Goal: Task Accomplishment & Management: Manage account settings

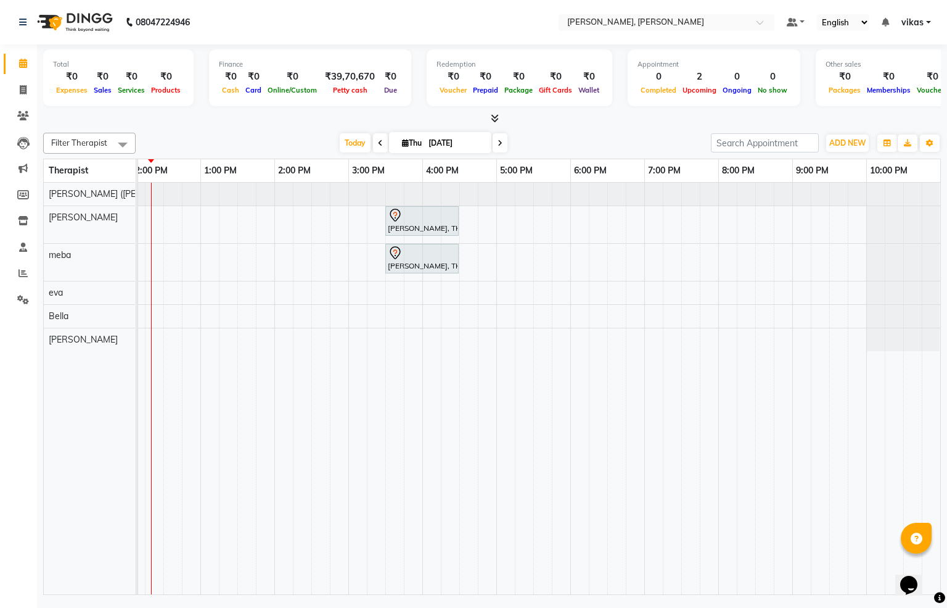
scroll to position [0, 198]
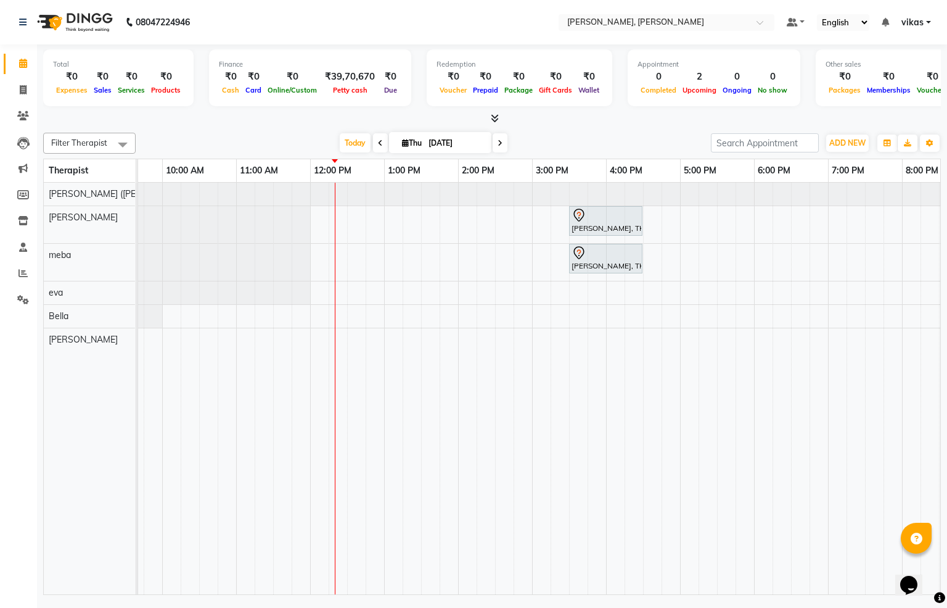
click at [413, 220] on div "Harsh Sharma, TK01, 03:30 PM-04:30 PM, Javanese Pampering - 60 Mins Harsh Sharm…" at bounding box center [532, 388] width 1184 height 411
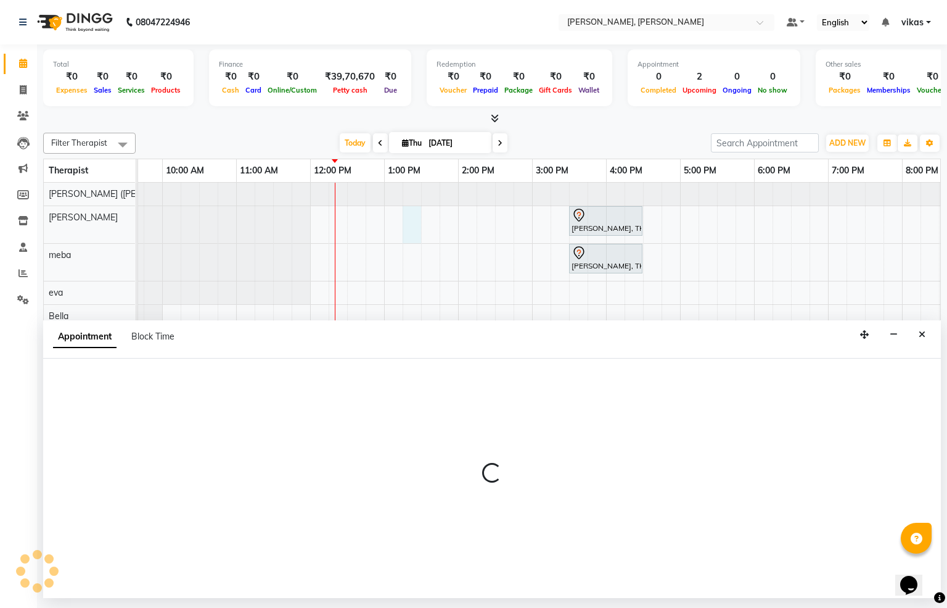
select select "62270"
select select "795"
select select "tentative"
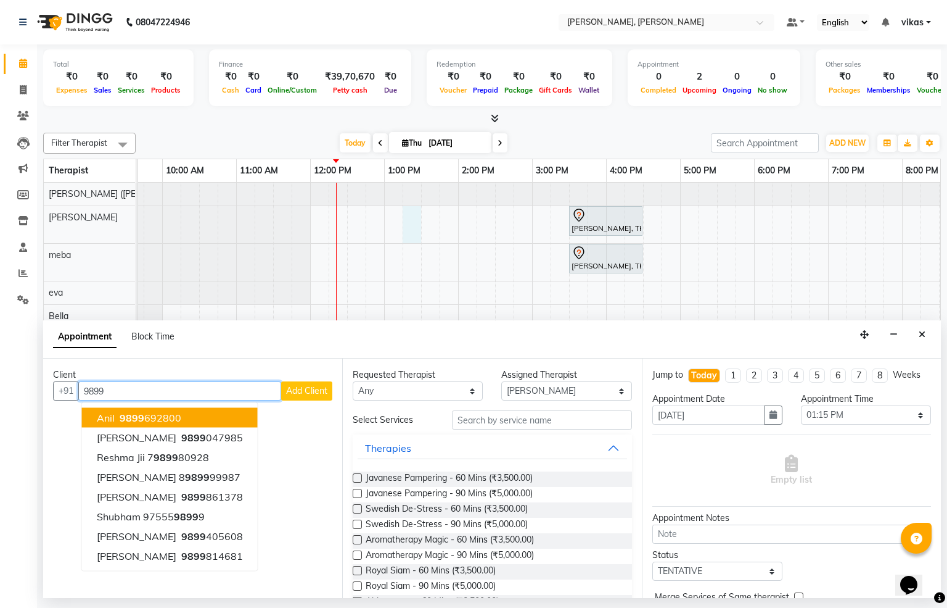
click at [150, 414] on ngb-highlight "9899 692800" at bounding box center [149, 417] width 64 height 12
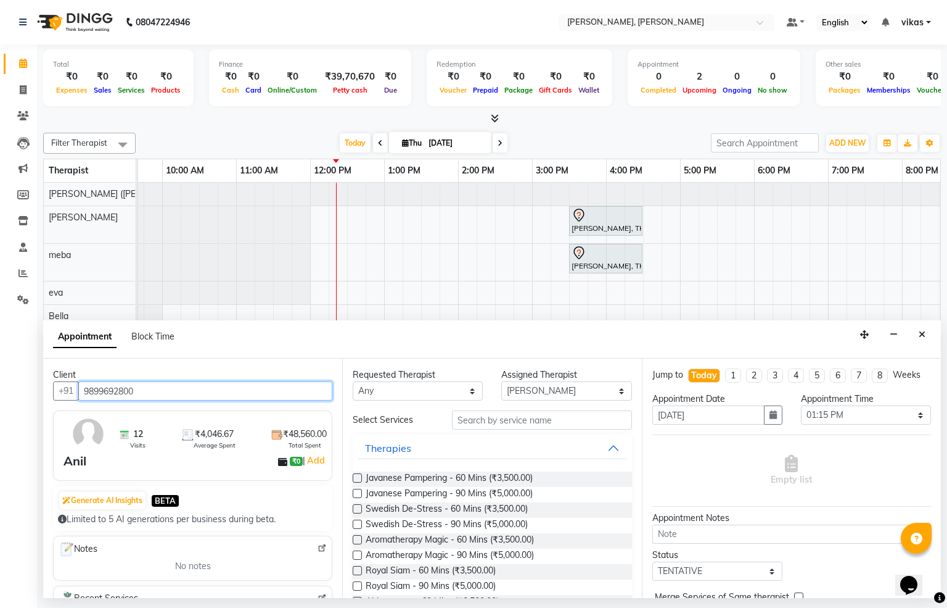
type input "9899692800"
click at [357, 507] on label at bounding box center [357, 508] width 9 height 9
click at [357, 507] on input "checkbox" at bounding box center [357, 510] width 8 height 8
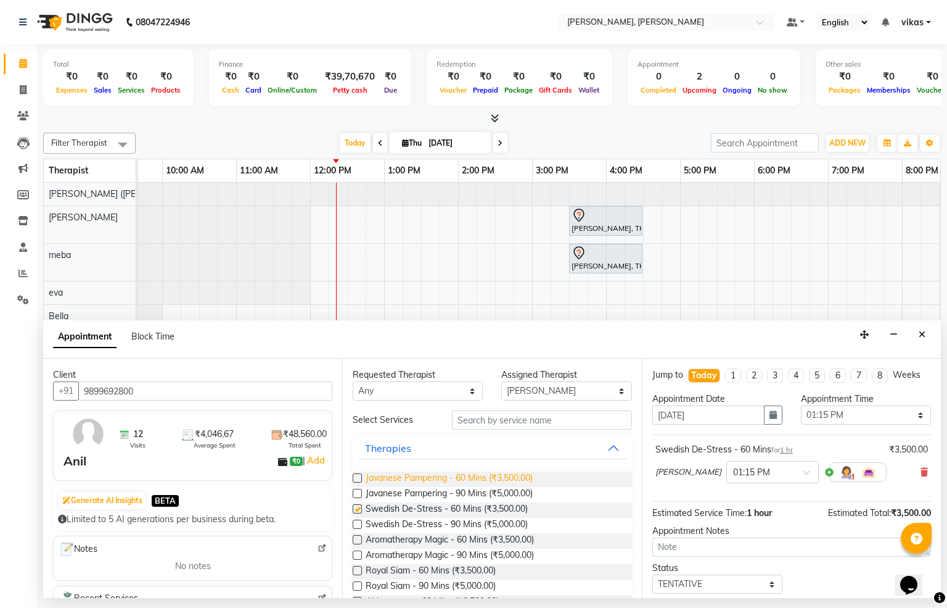
checkbox input "false"
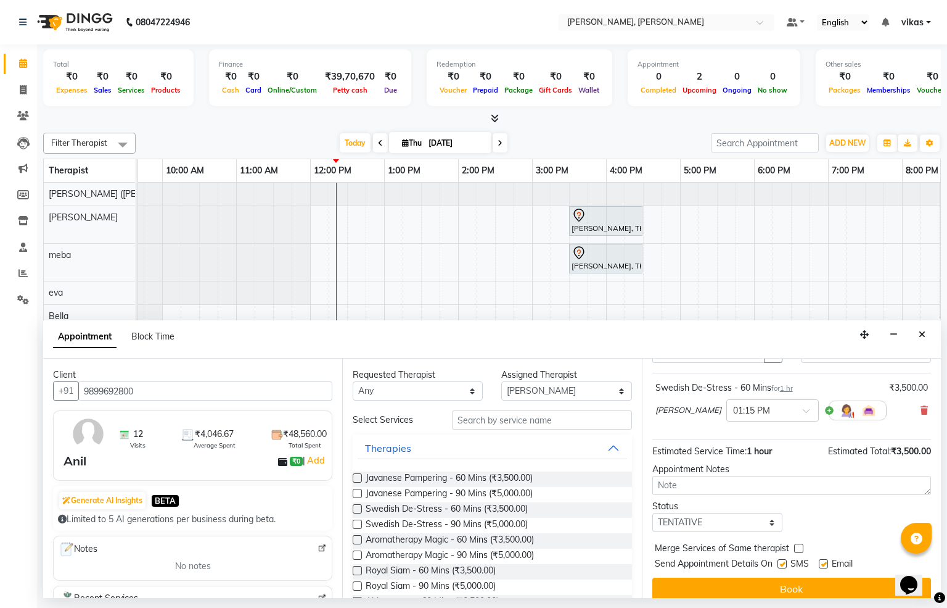
scroll to position [87, 0]
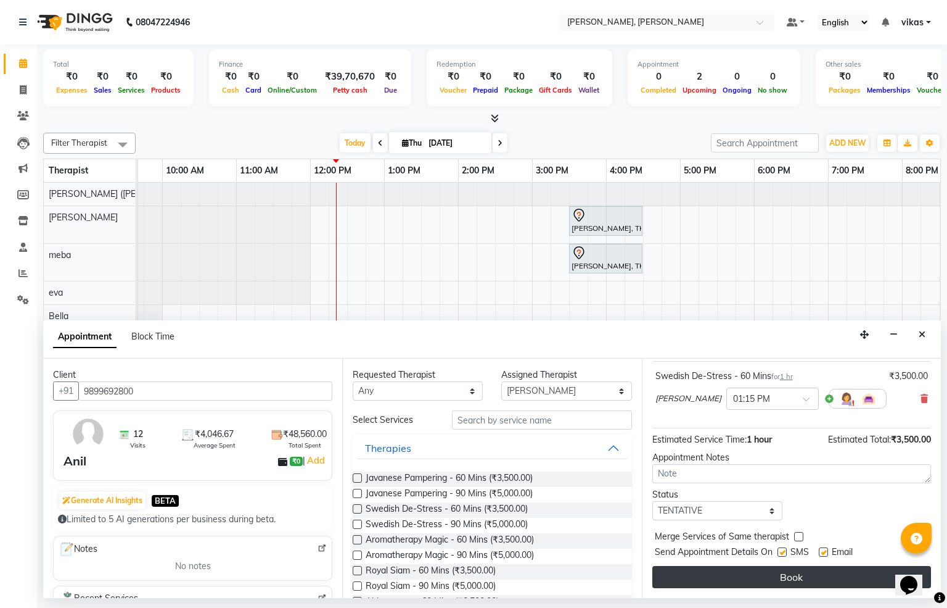
click at [811, 578] on button "Book" at bounding box center [792, 577] width 279 height 22
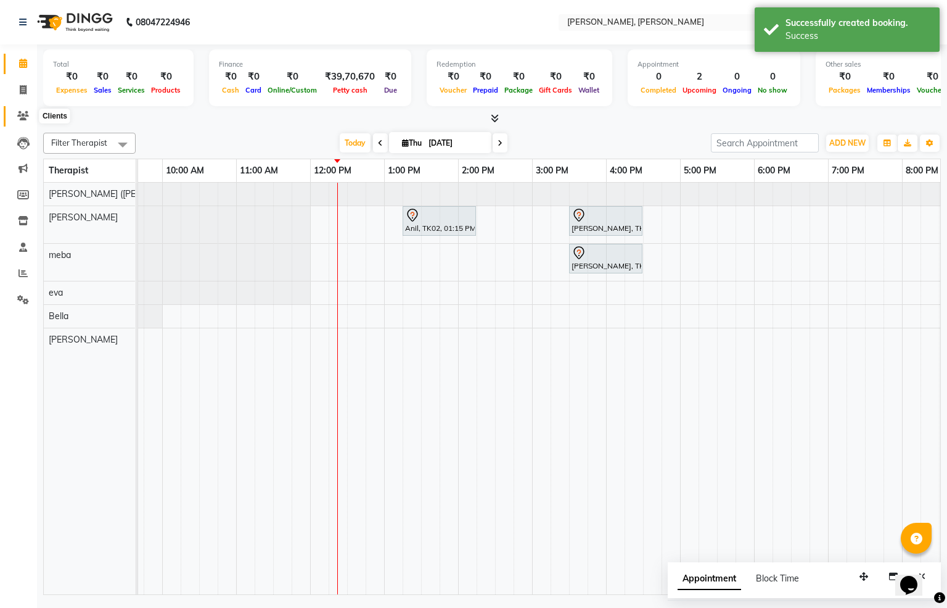
click at [22, 117] on icon at bounding box center [23, 115] width 12 height 9
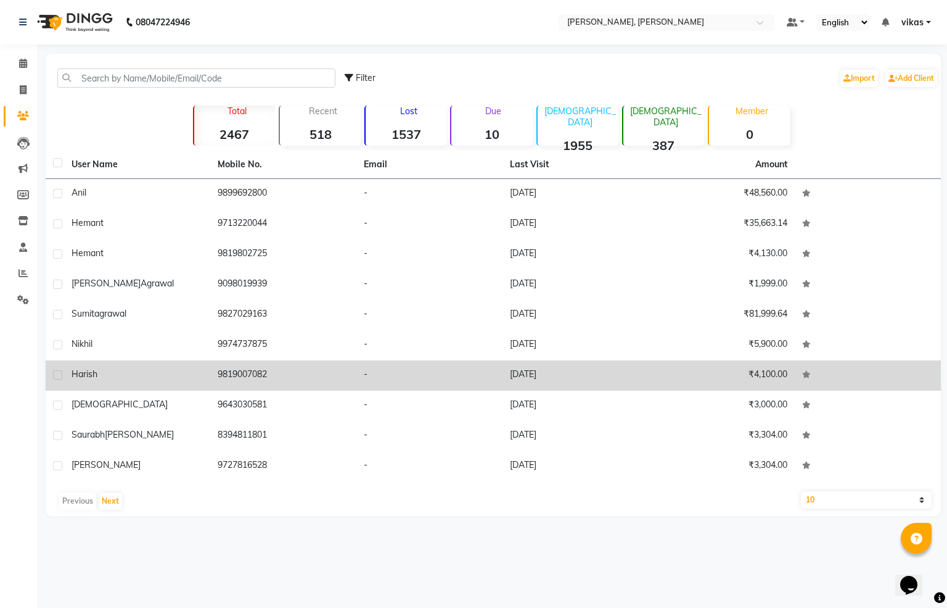
click at [239, 372] on td "9819007082" at bounding box center [283, 375] width 146 height 30
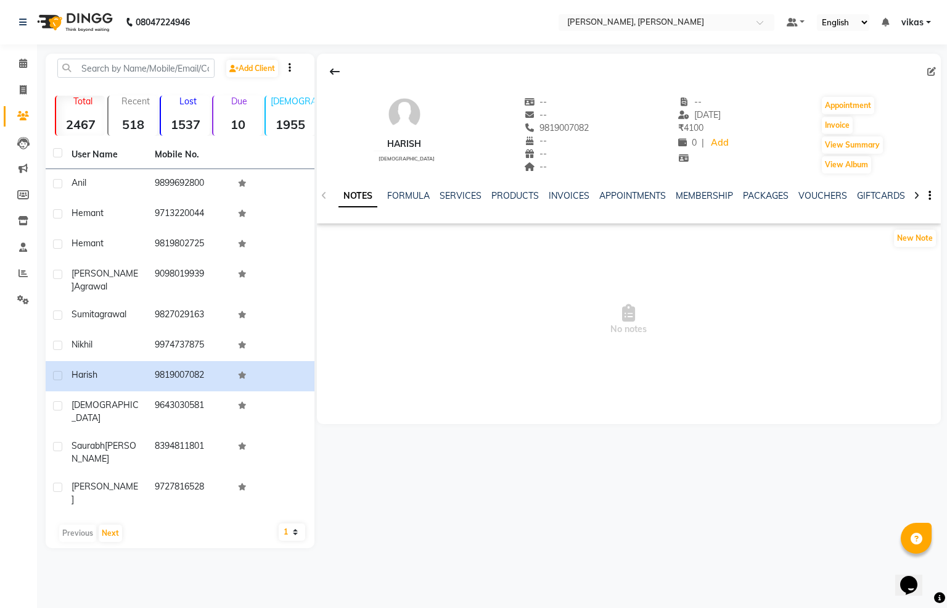
click at [817, 187] on div "NOTES FORMULA SERVICES PRODUCTS INVOICES APPOINTMENTS MEMBERSHIP PACKAGES VOUCH…" at bounding box center [629, 196] width 624 height 43
click at [820, 198] on link "VOUCHERS" at bounding box center [823, 195] width 49 height 11
click at [471, 189] on div "INVOICES" at bounding box center [489, 195] width 41 height 13
click at [469, 194] on link "INVOICES" at bounding box center [489, 195] width 41 height 11
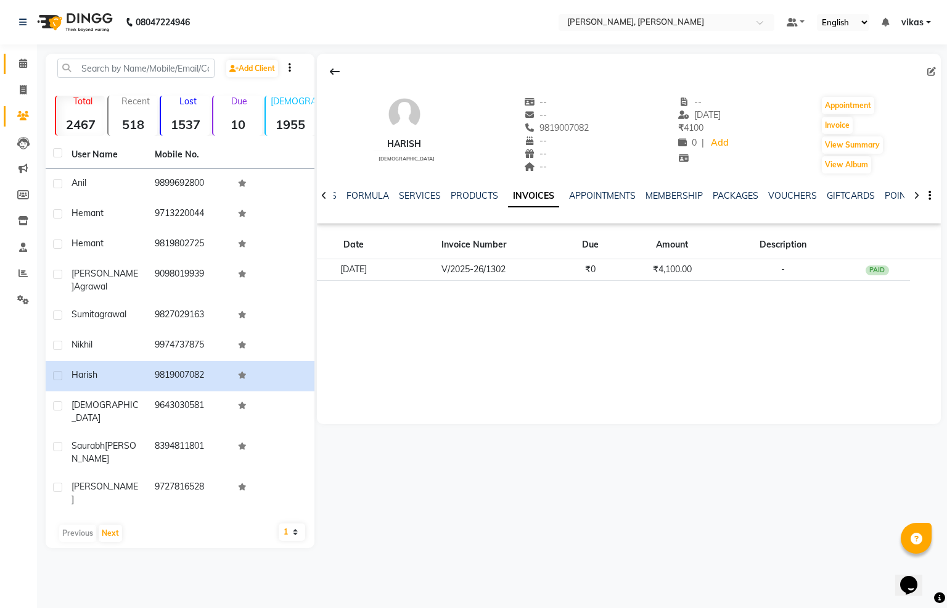
click at [26, 56] on link "Calendar" at bounding box center [19, 64] width 30 height 20
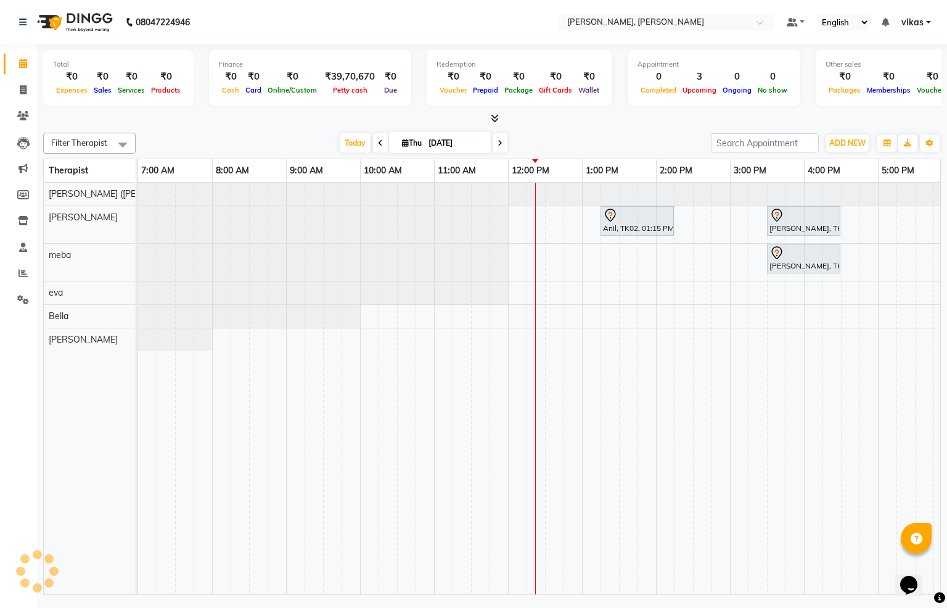
scroll to position [0, 370]
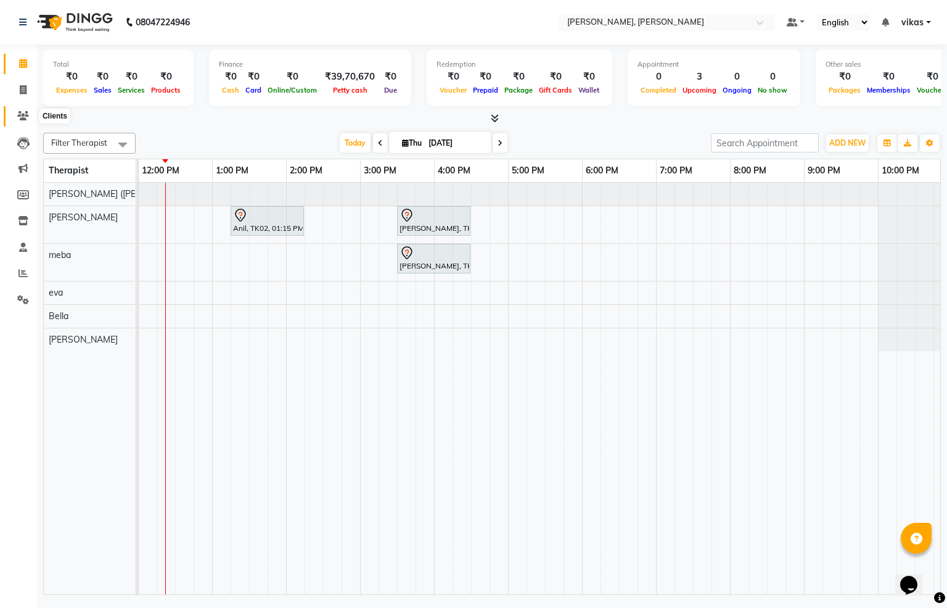
drag, startPoint x: 23, startPoint y: 111, endPoint x: 17, endPoint y: 113, distance: 6.6
click at [20, 111] on icon at bounding box center [23, 115] width 12 height 9
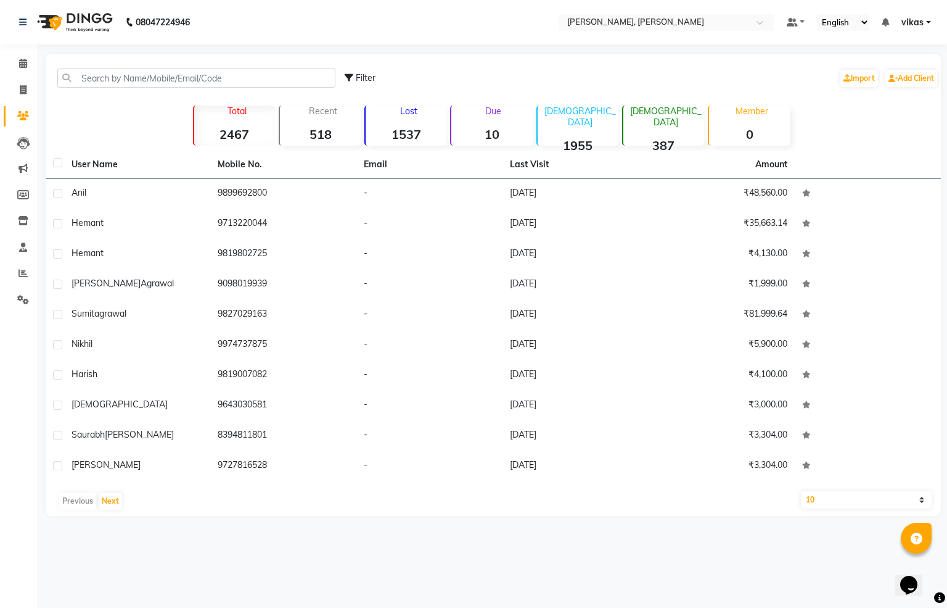
click at [195, 91] on div "Filter Import Add Client" at bounding box center [493, 78] width 891 height 39
click at [202, 78] on input "text" at bounding box center [196, 77] width 278 height 19
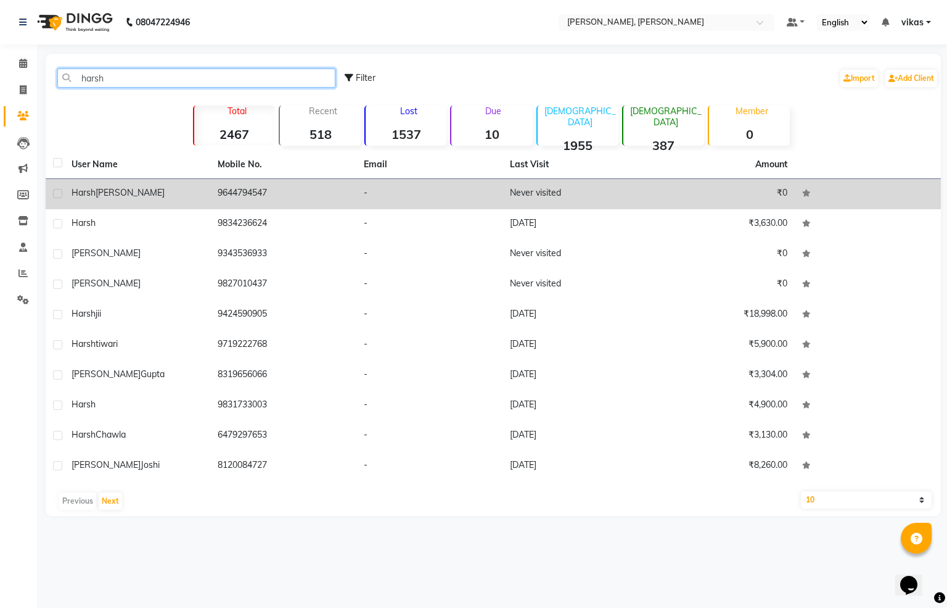
type input "harsh"
click at [273, 189] on td "9644794547" at bounding box center [283, 194] width 146 height 30
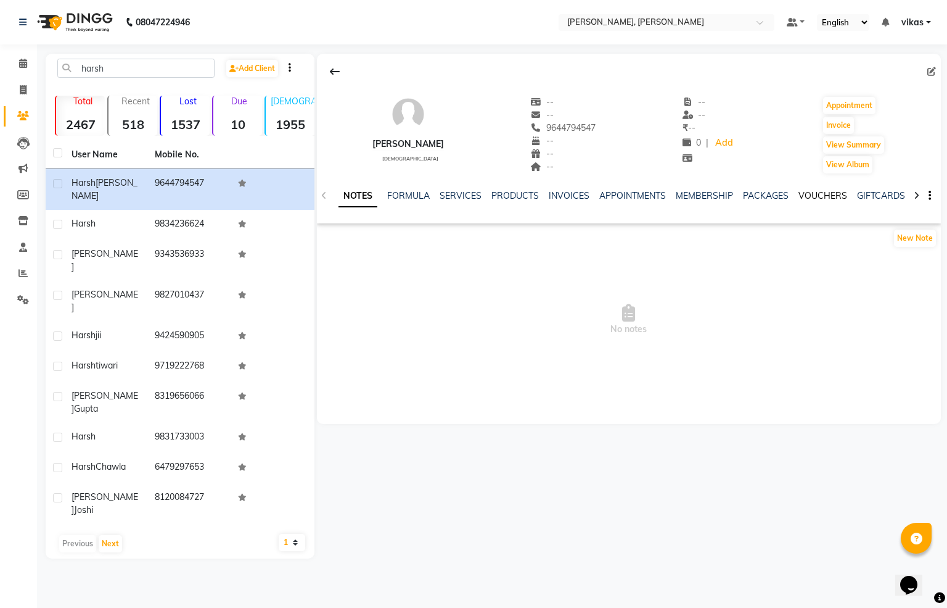
click at [818, 191] on link "VOUCHERS" at bounding box center [823, 195] width 49 height 11
click at [477, 193] on link "INVOICES" at bounding box center [489, 195] width 41 height 11
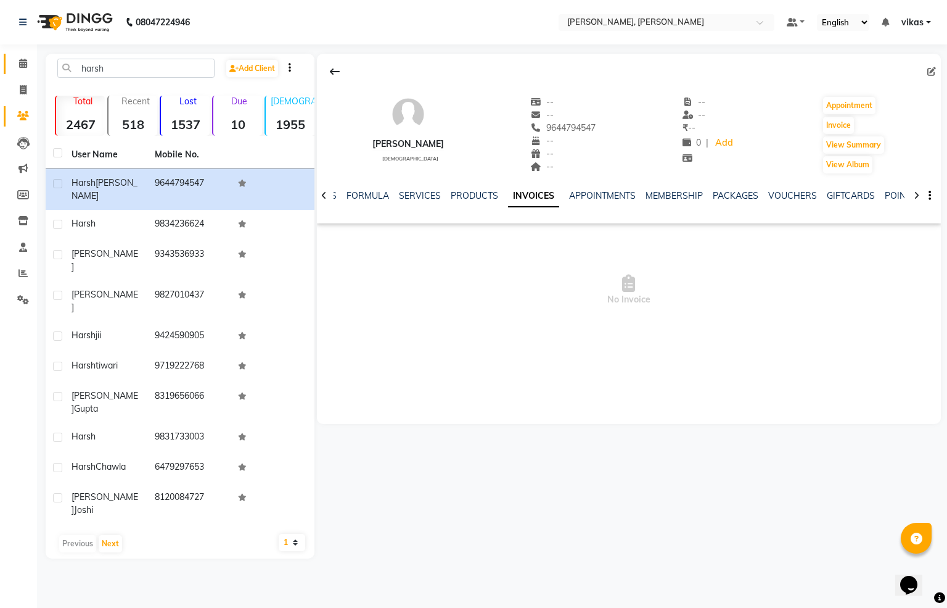
click at [17, 54] on link "Calendar" at bounding box center [19, 64] width 30 height 20
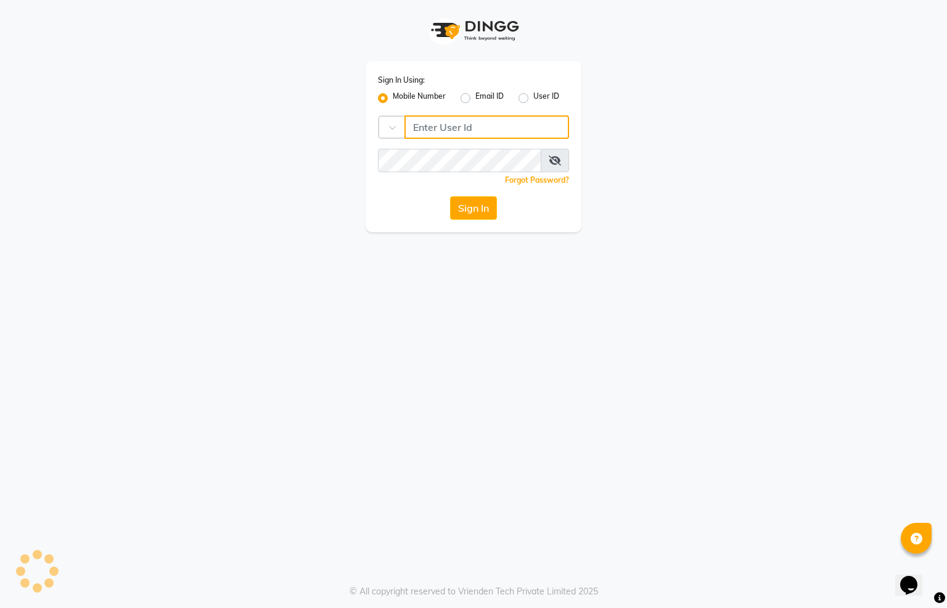
type input "7389933185"
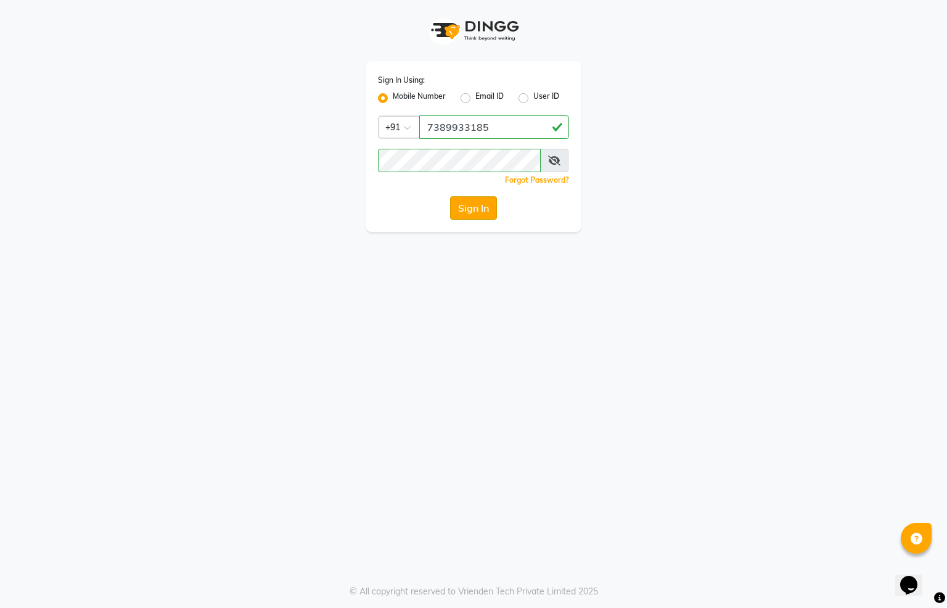
click at [478, 211] on button "Sign In" at bounding box center [473, 207] width 47 height 23
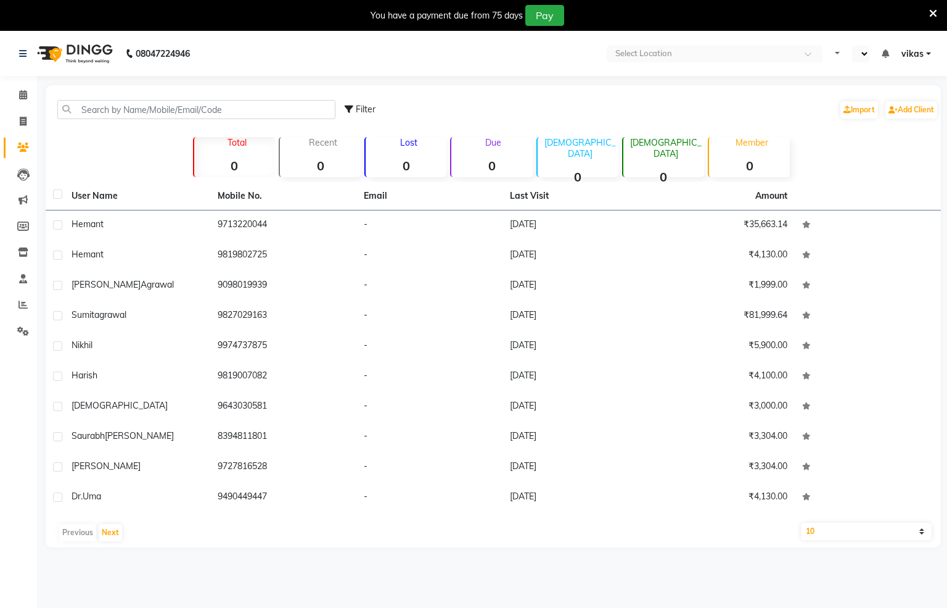
select select "en"
